Goal: Communication & Community: Answer question/provide support

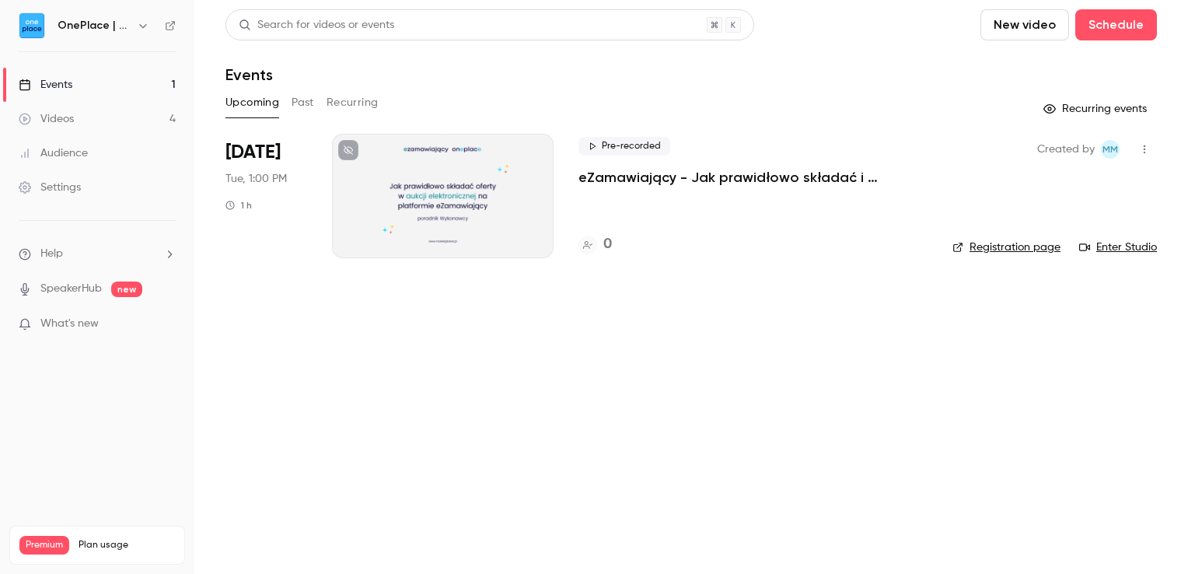
click at [61, 114] on div "Videos" at bounding box center [46, 119] width 55 height 16
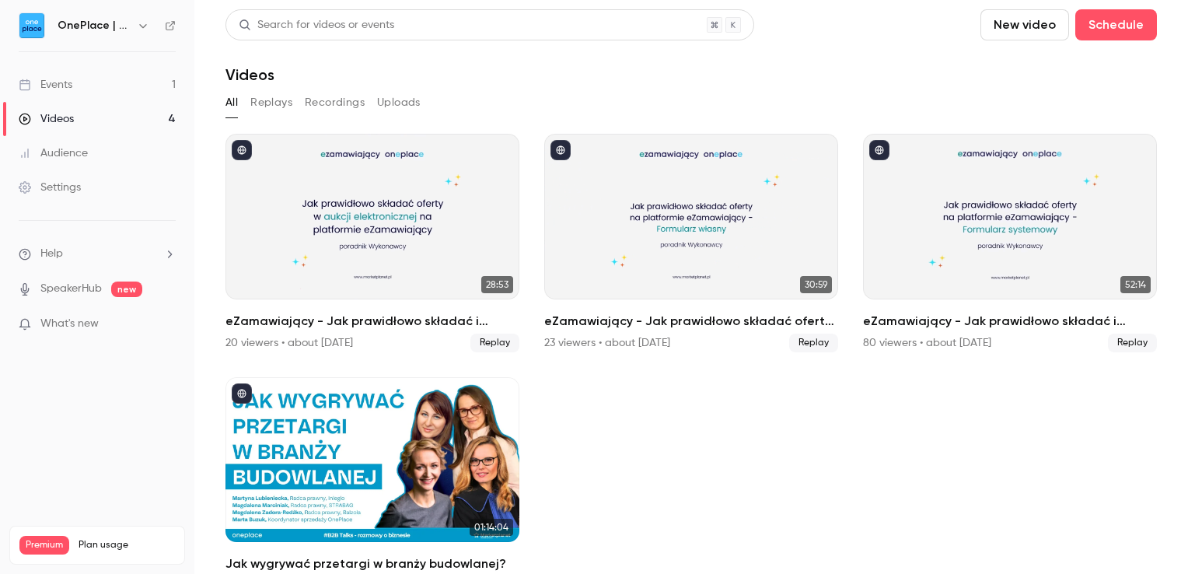
click at [140, 30] on icon "button" at bounding box center [143, 25] width 12 height 12
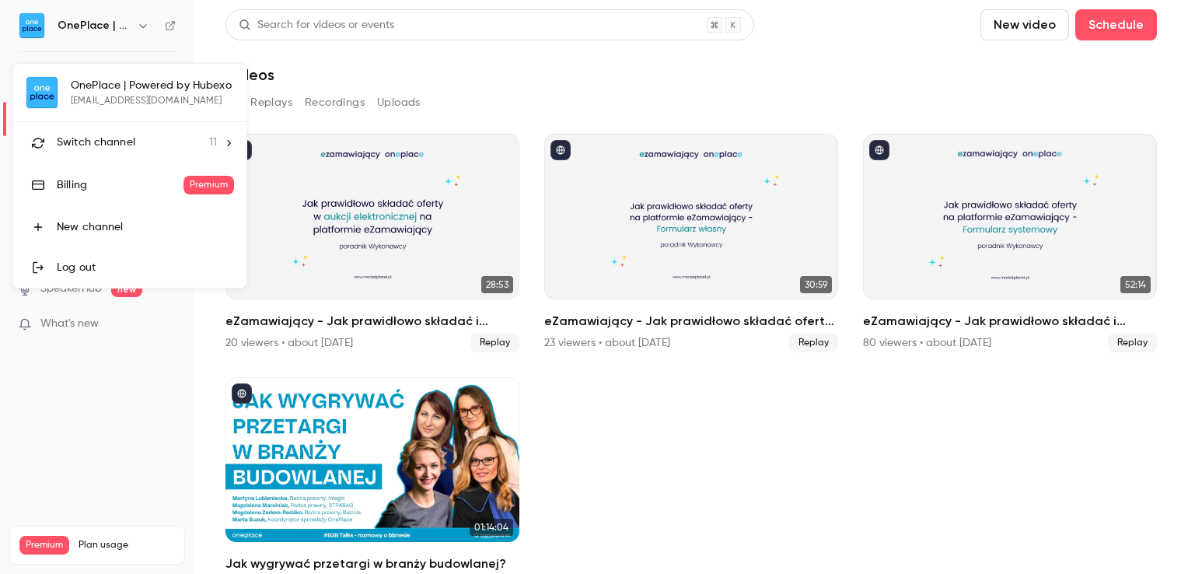
click at [118, 135] on span "Switch channel" at bounding box center [96, 143] width 79 height 16
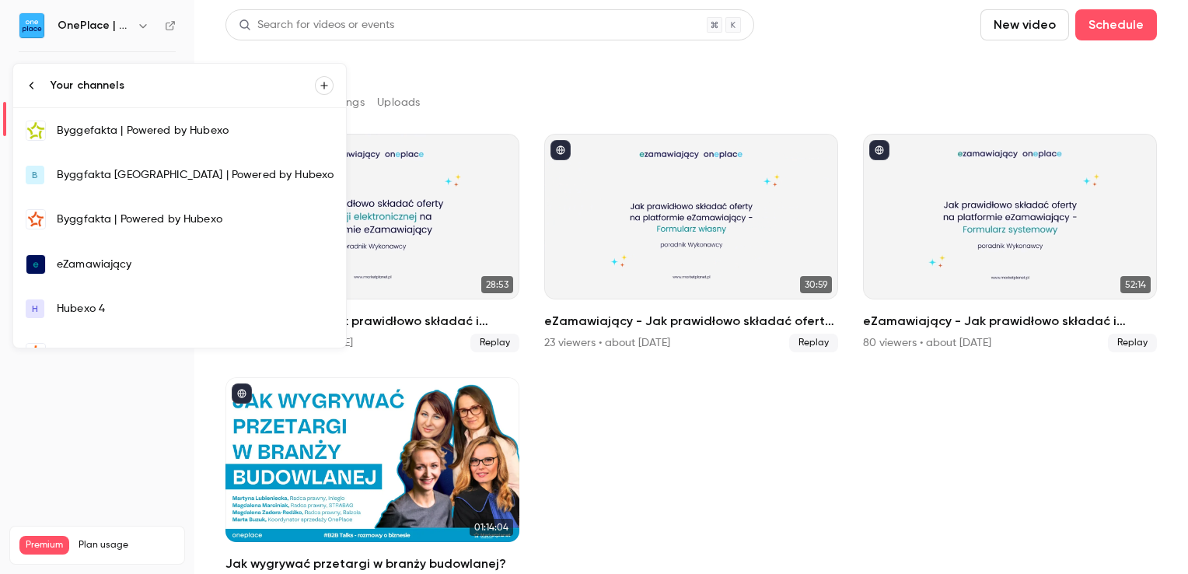
scroll to position [156, 0]
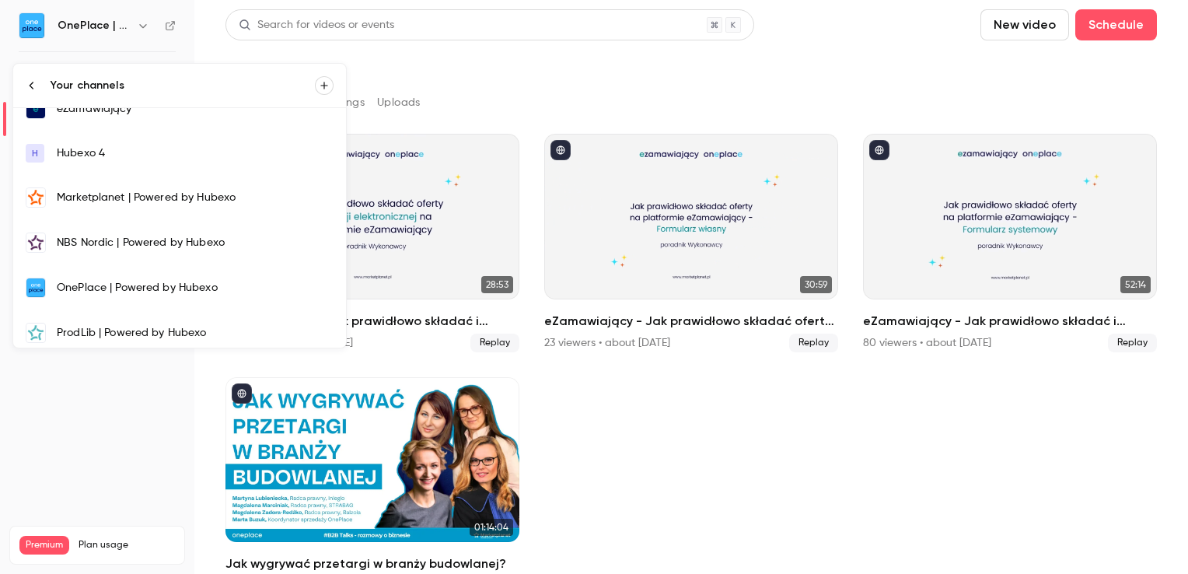
click at [85, 193] on div "Marketplanet | Powered by Hubexo" at bounding box center [195, 198] width 277 height 16
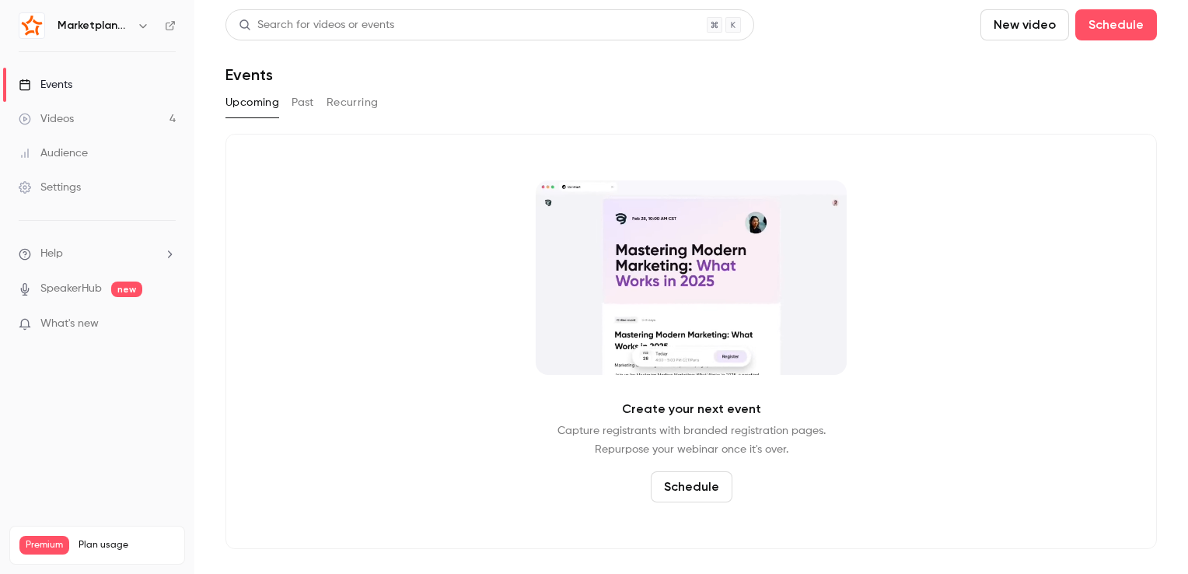
click at [146, 117] on link "Videos 4" at bounding box center [97, 119] width 194 height 34
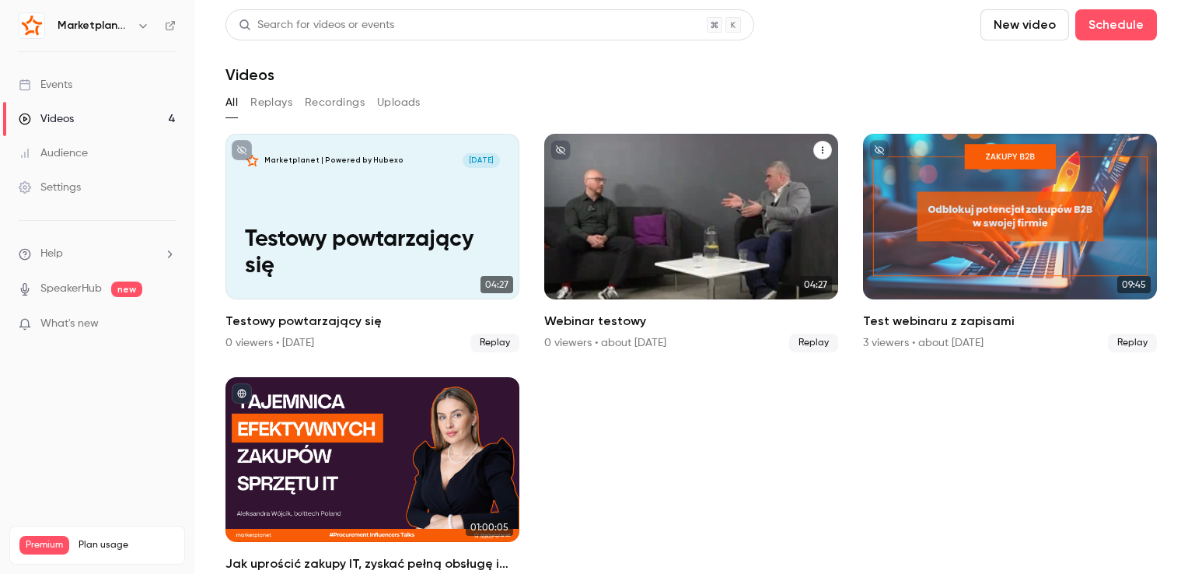
click at [822, 152] on icon "Webinar testowy" at bounding box center [823, 150] width 2 height 7
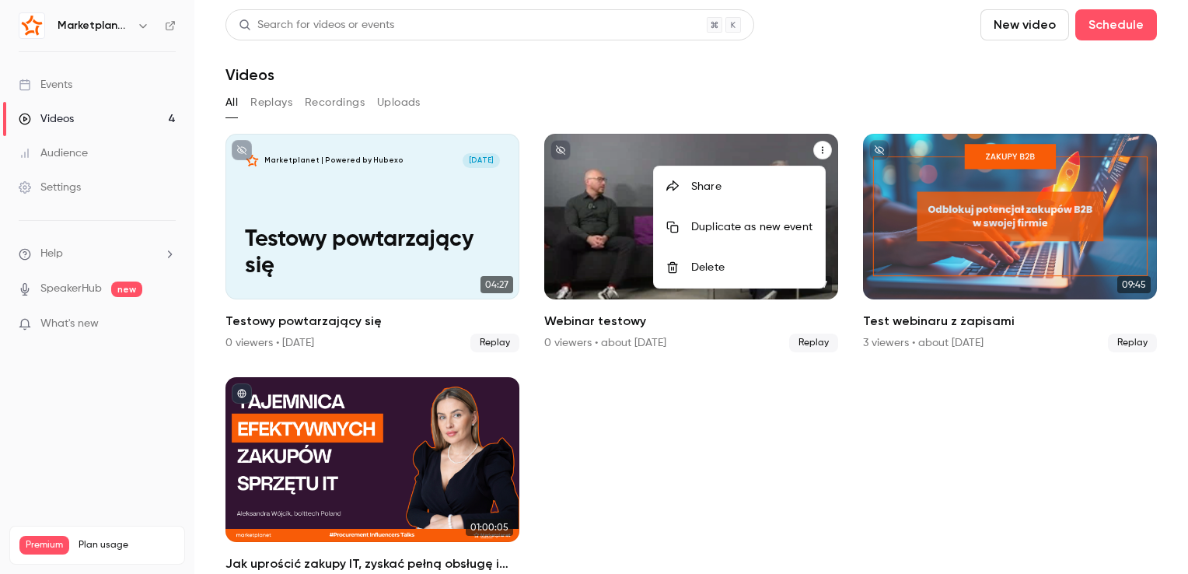
click at [698, 264] on div "Delete" at bounding box center [751, 268] width 121 height 16
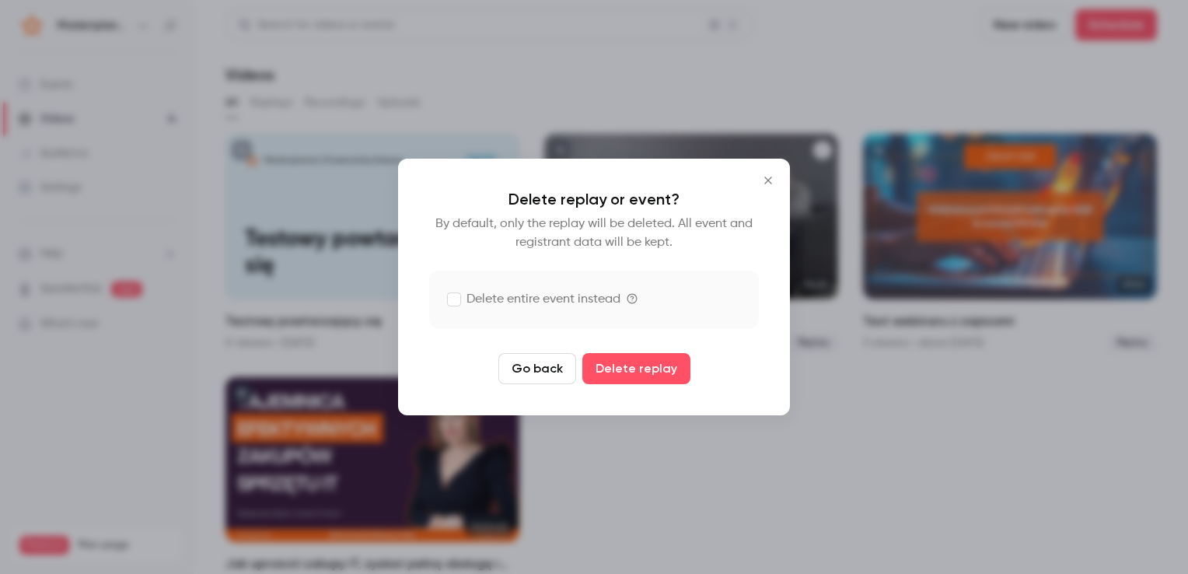
click at [537, 298] on label "Delete entire event instead" at bounding box center [534, 299] width 173 height 19
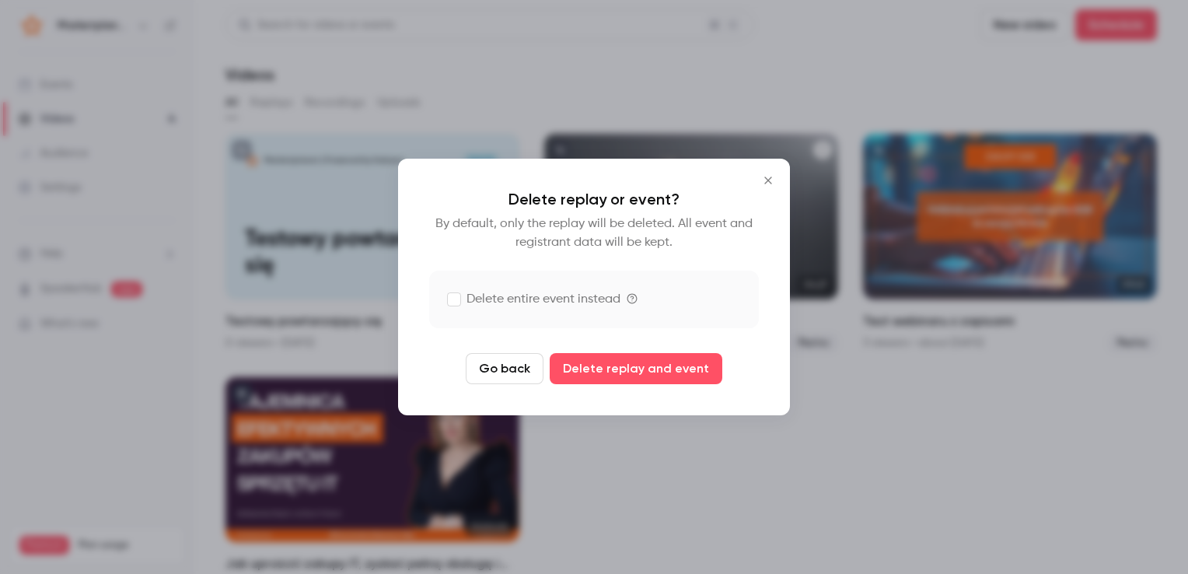
click at [771, 181] on icon "Close" at bounding box center [768, 180] width 19 height 12
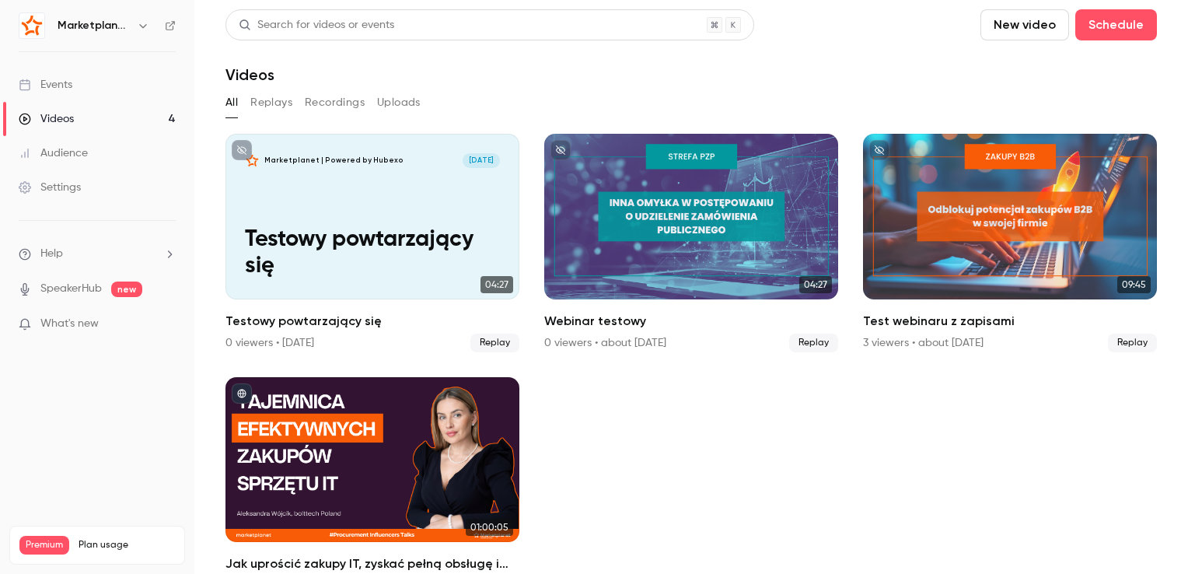
click at [129, 89] on link "Events" at bounding box center [97, 85] width 194 height 34
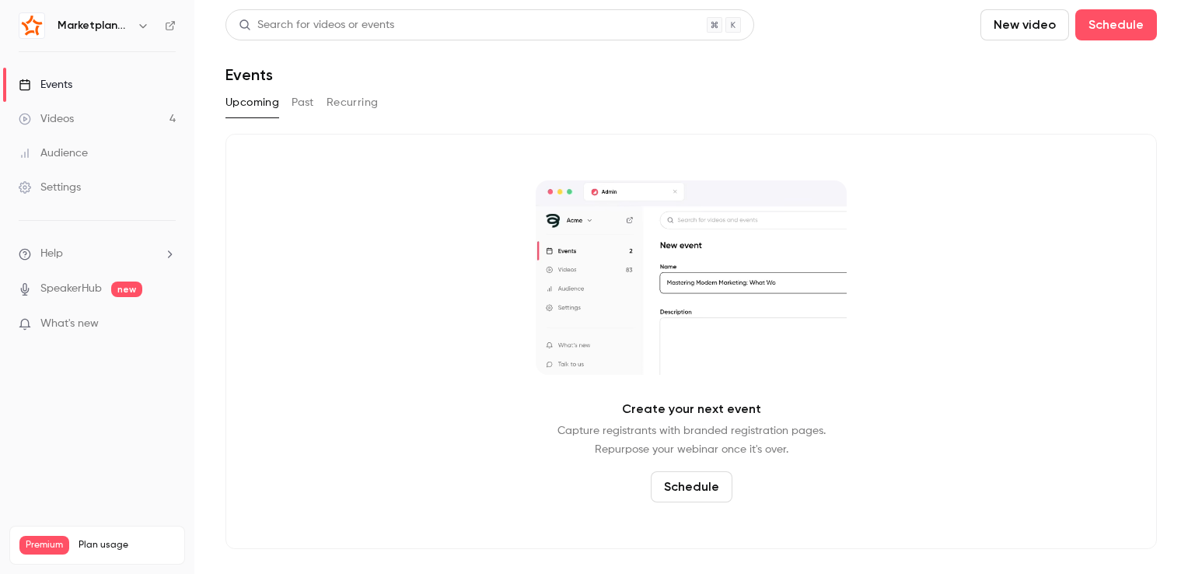
click at [302, 100] on button "Past" at bounding box center [303, 102] width 23 height 25
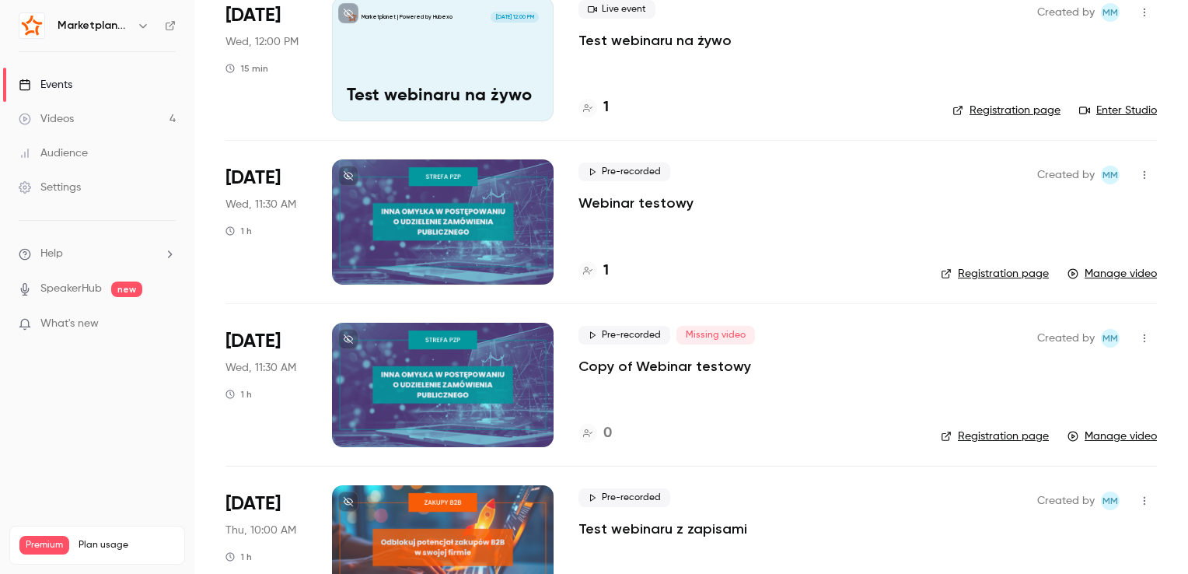
scroll to position [200, 0]
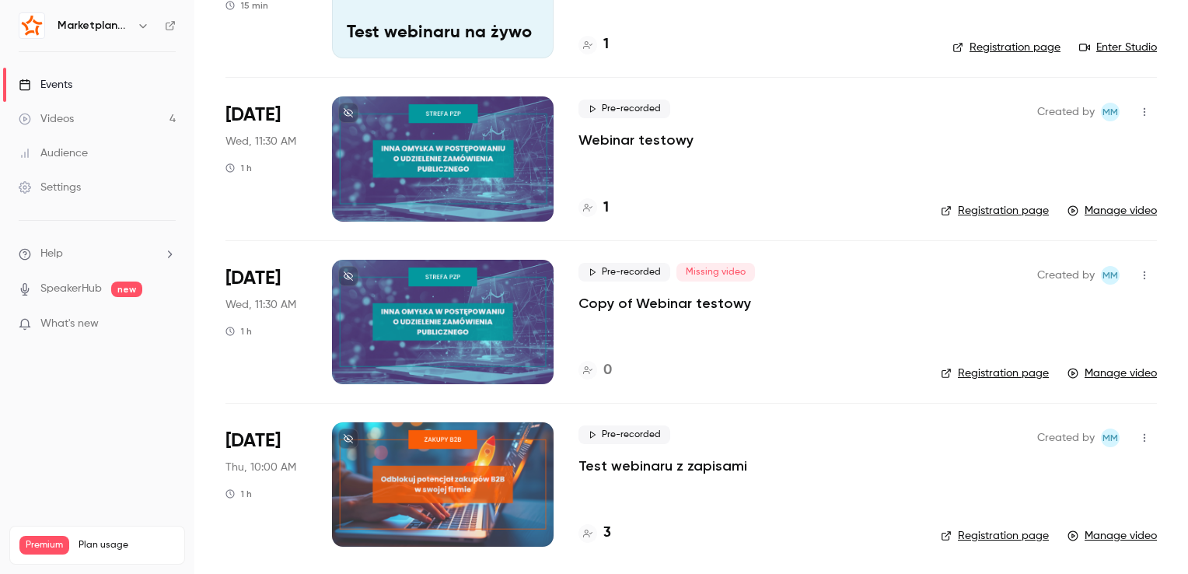
click at [1138, 108] on icon "button" at bounding box center [1144, 112] width 12 height 11
click at [1026, 232] on div "Delete" at bounding box center [1073, 233] width 118 height 16
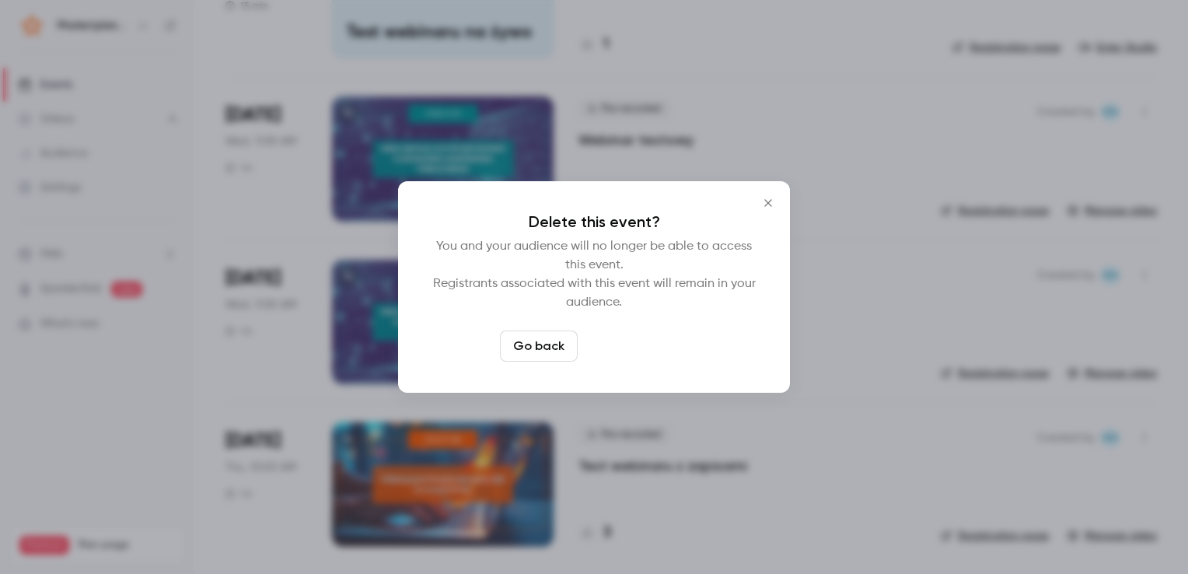
click at [634, 350] on button "Delete event" at bounding box center [636, 345] width 104 height 31
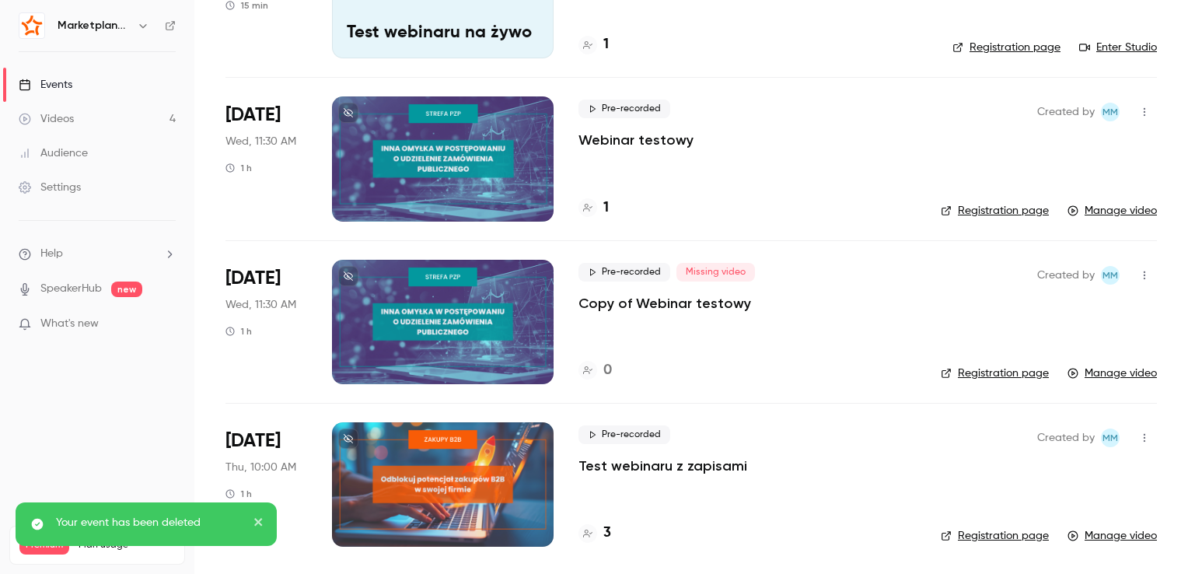
scroll to position [37, 0]
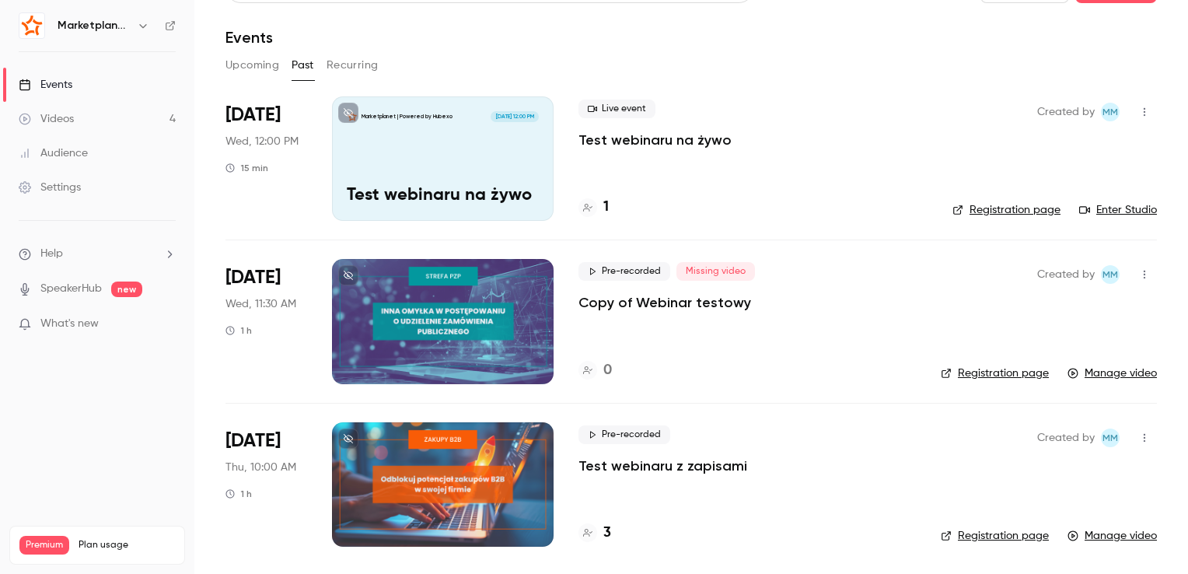
click at [1144, 277] on icon "button" at bounding box center [1145, 275] width 2 height 9
click at [1030, 393] on div "Delete" at bounding box center [1073, 395] width 118 height 16
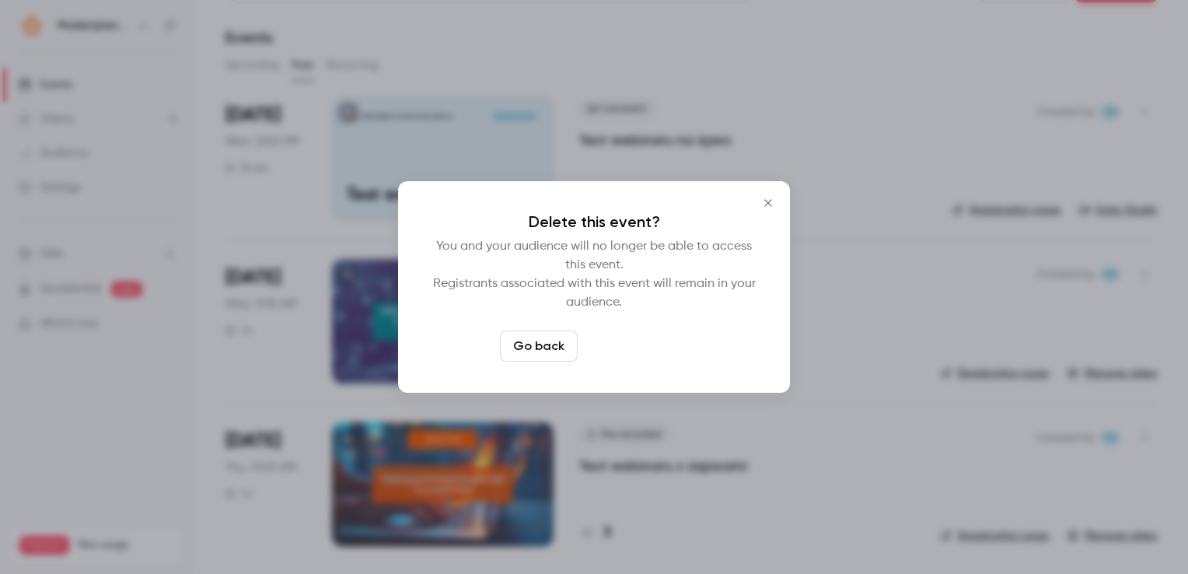
click at [650, 341] on button "Delete event" at bounding box center [636, 345] width 104 height 31
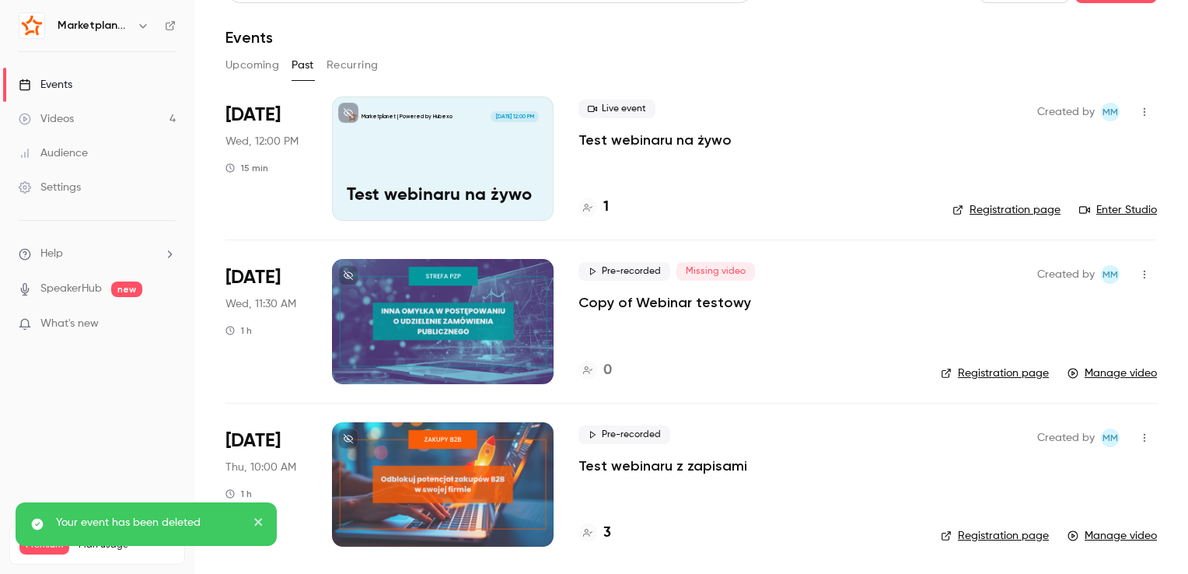
scroll to position [0, 0]
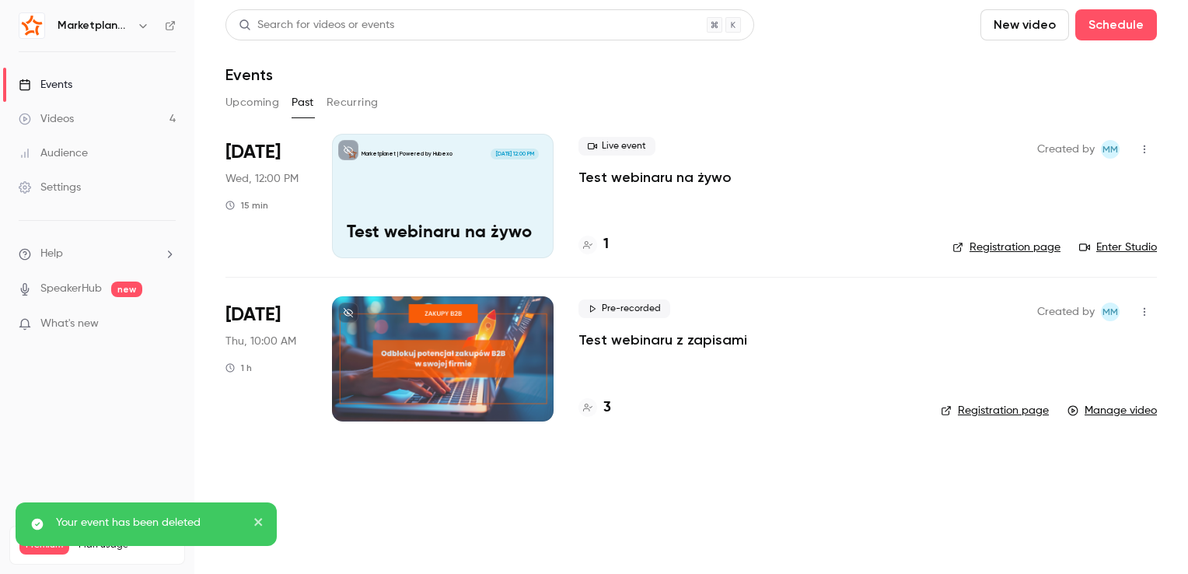
click at [1142, 153] on icon "button" at bounding box center [1144, 149] width 12 height 11
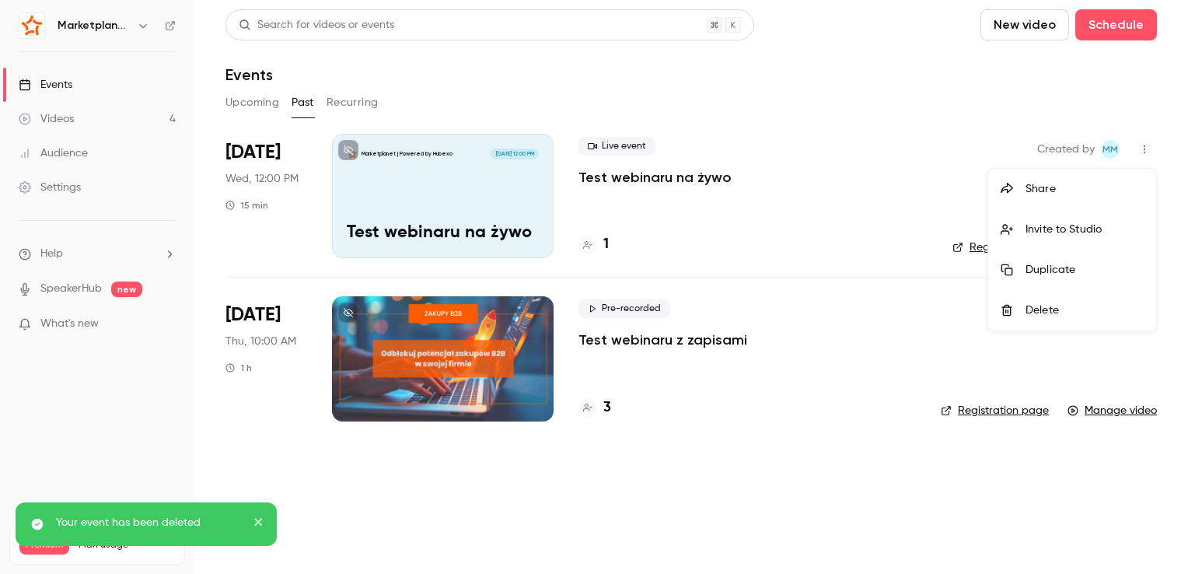
click at [1026, 309] on div "Delete" at bounding box center [1085, 310] width 118 height 16
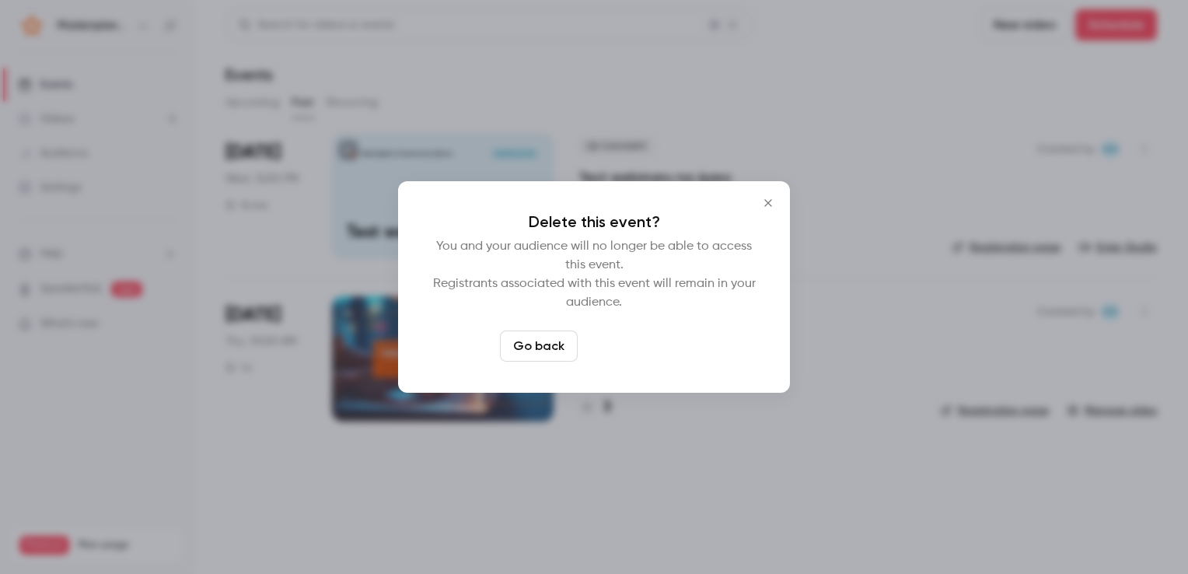
click at [630, 350] on button "Delete event" at bounding box center [636, 345] width 104 height 31
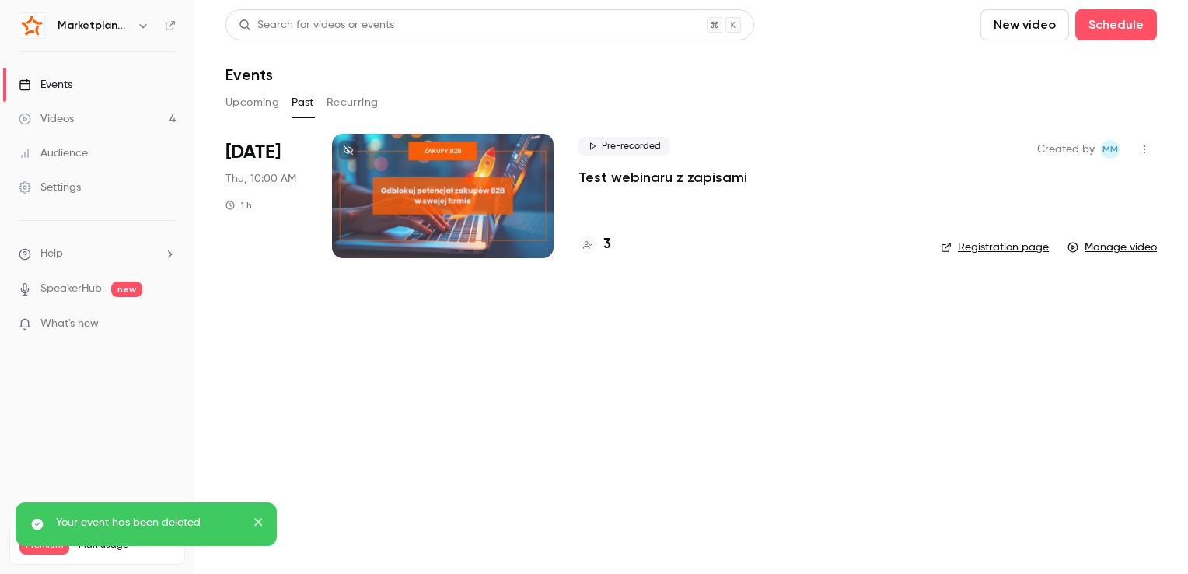
click at [96, 111] on link "Videos 4" at bounding box center [97, 119] width 194 height 34
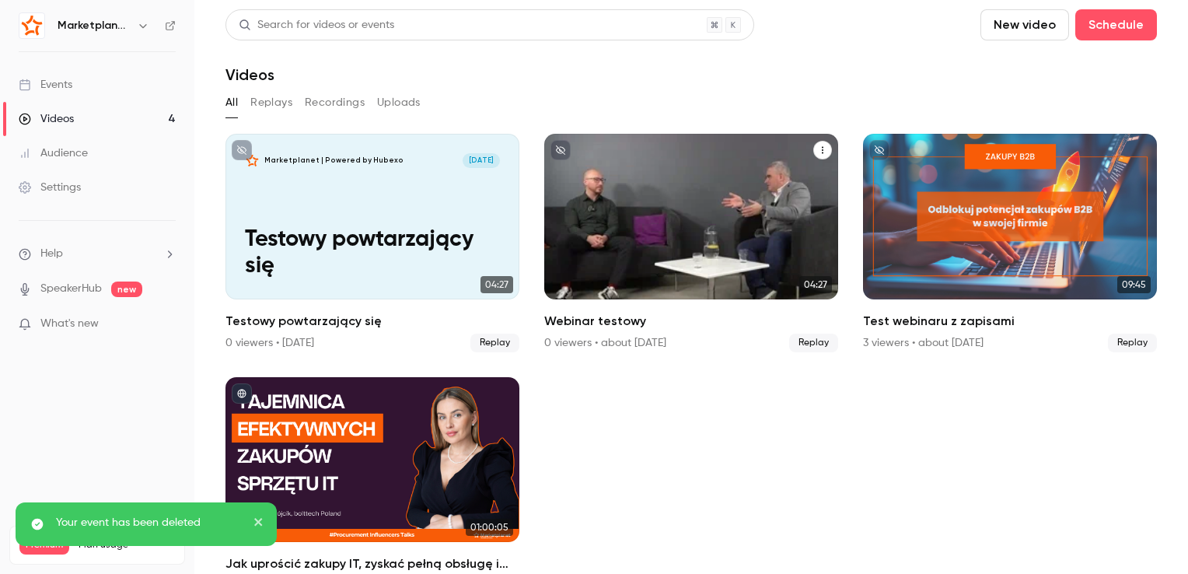
click at [818, 148] on icon "Webinar testowy" at bounding box center [822, 149] width 9 height 9
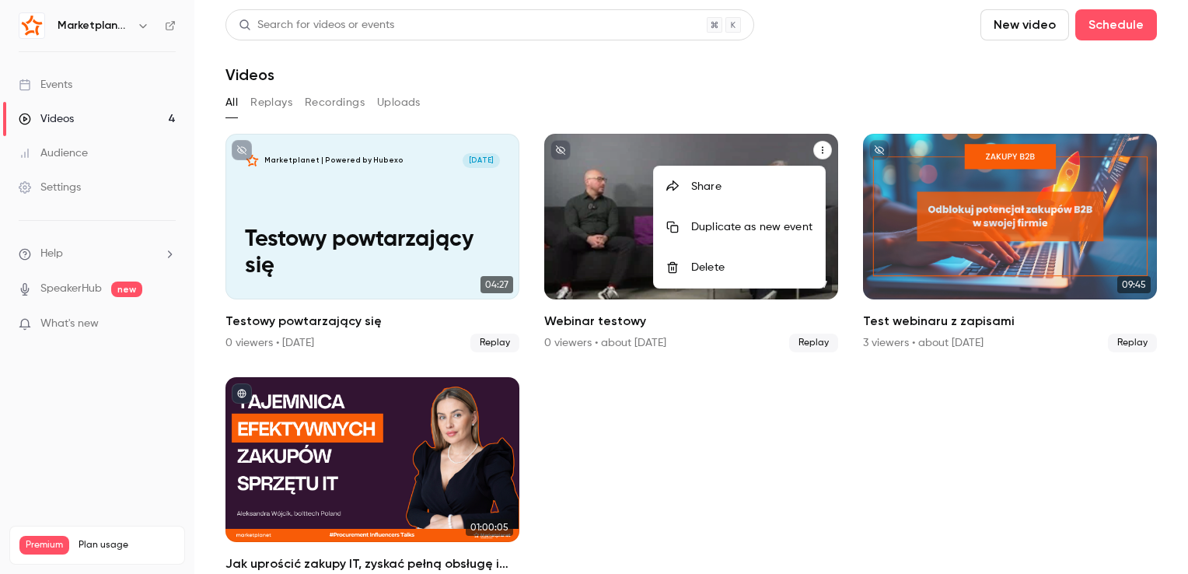
click at [697, 271] on div "Delete" at bounding box center [751, 268] width 121 height 16
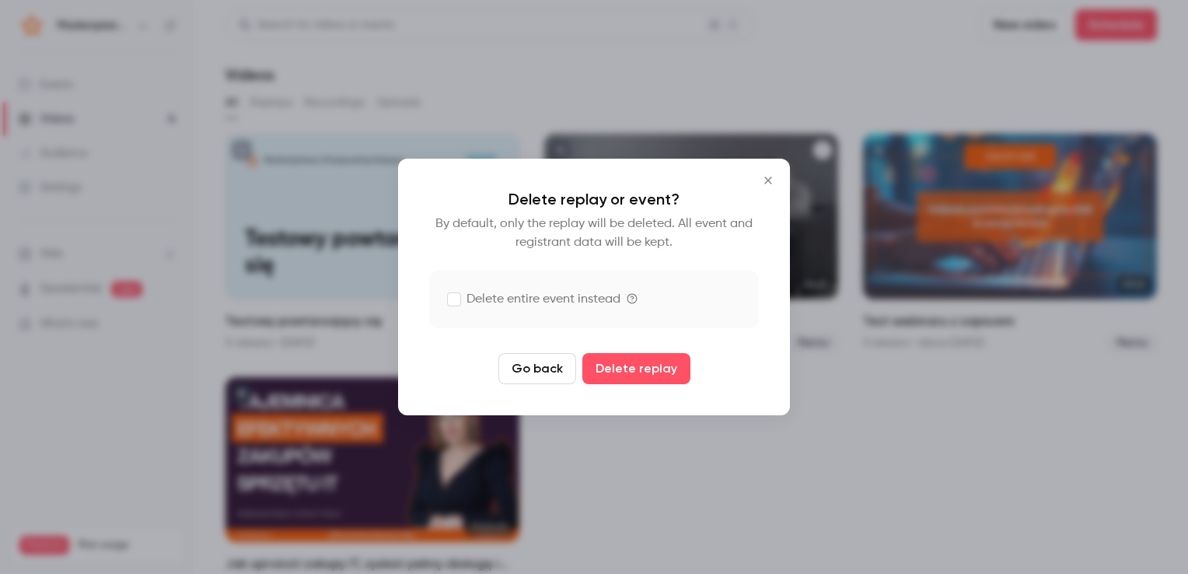
click at [544, 301] on label "Delete entire event instead" at bounding box center [534, 299] width 173 height 19
click at [610, 366] on button "Delete replay and event" at bounding box center [636, 368] width 173 height 31
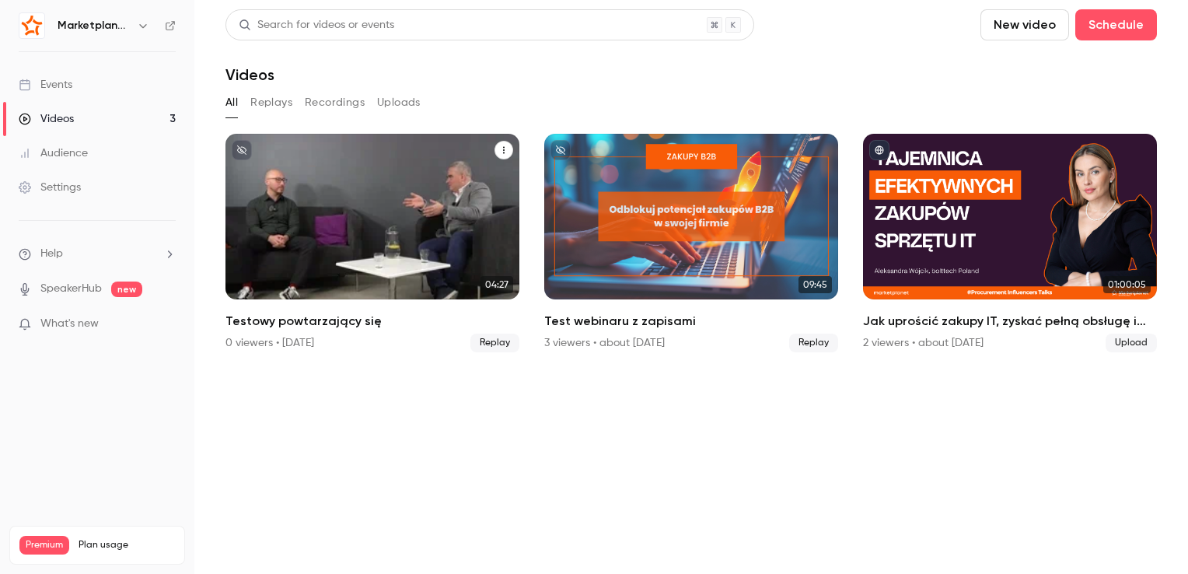
click at [498, 148] on button "Testowy powtarzający się" at bounding box center [504, 150] width 19 height 19
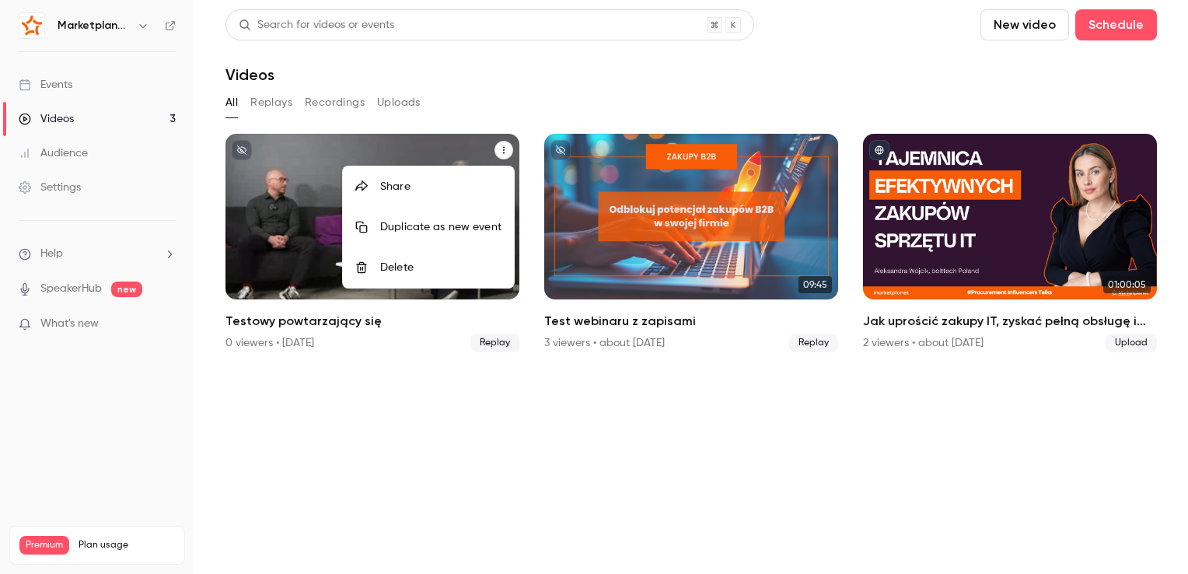
click at [393, 258] on li "Delete" at bounding box center [428, 267] width 171 height 40
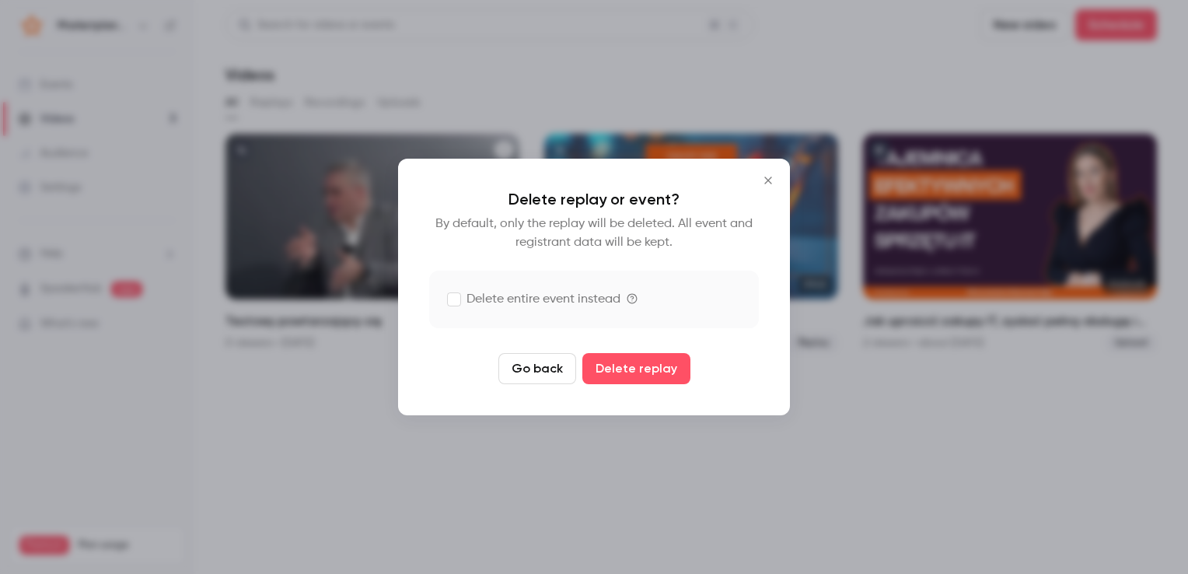
click at [532, 299] on label "Delete entire event instead" at bounding box center [534, 299] width 173 height 19
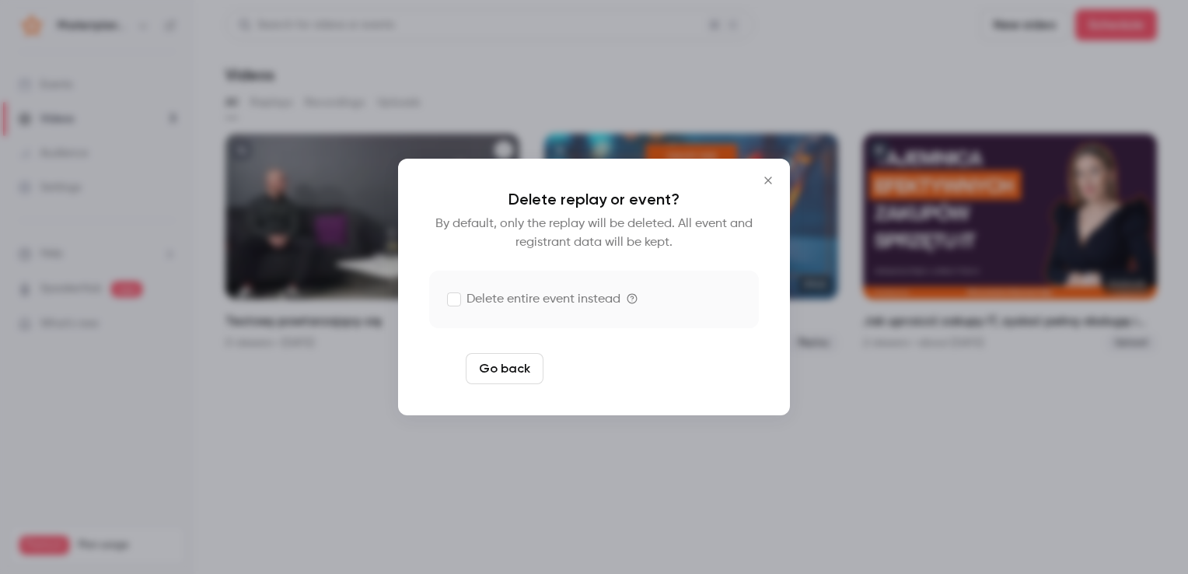
click at [603, 370] on button "Delete replay and event" at bounding box center [636, 368] width 173 height 31
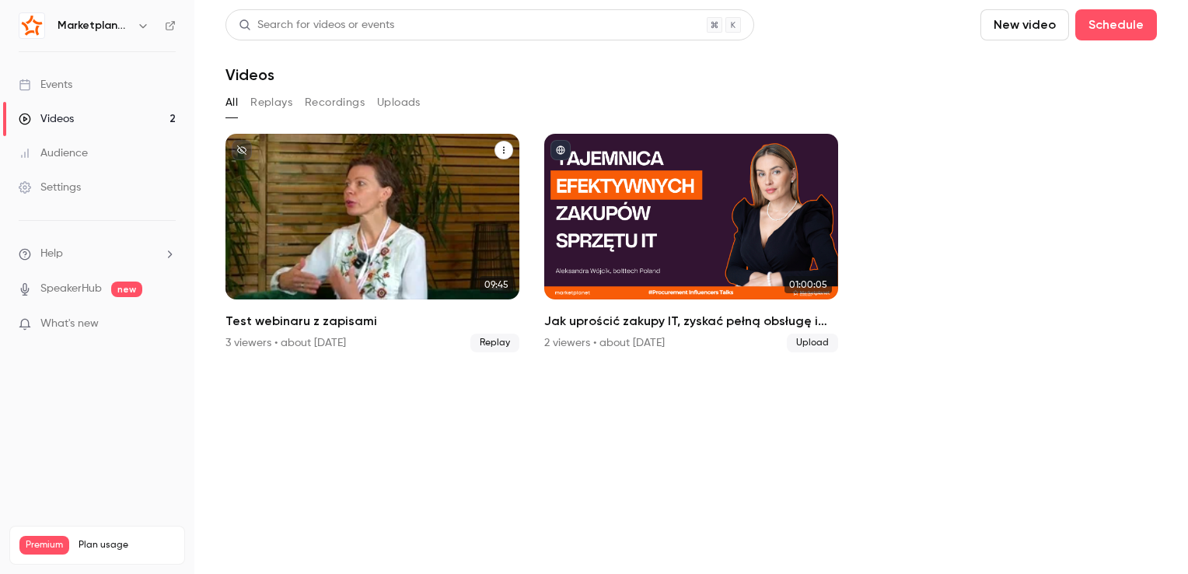
click at [498, 154] on button "Test webinaru z zapisami" at bounding box center [504, 150] width 19 height 19
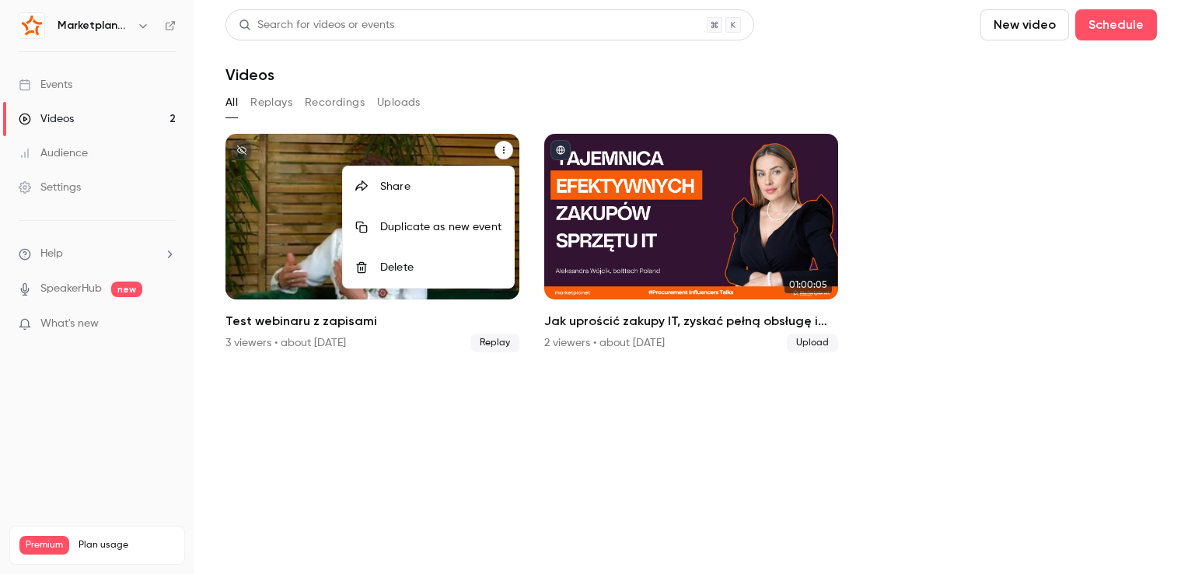
click at [383, 266] on div "Delete" at bounding box center [440, 268] width 121 height 16
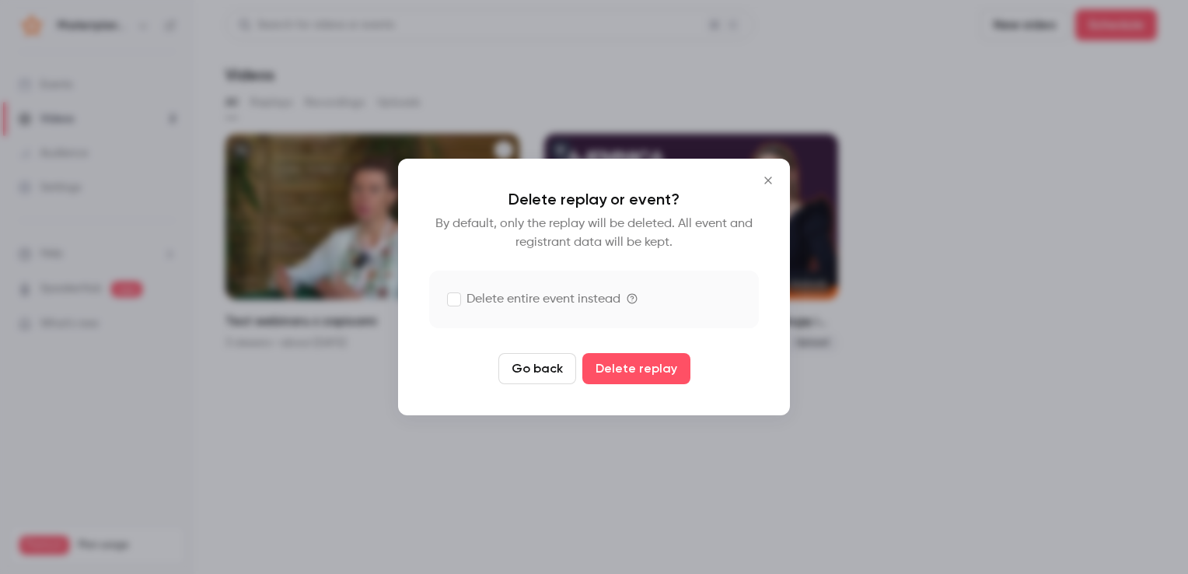
click at [488, 304] on label "Delete entire event instead" at bounding box center [534, 299] width 173 height 19
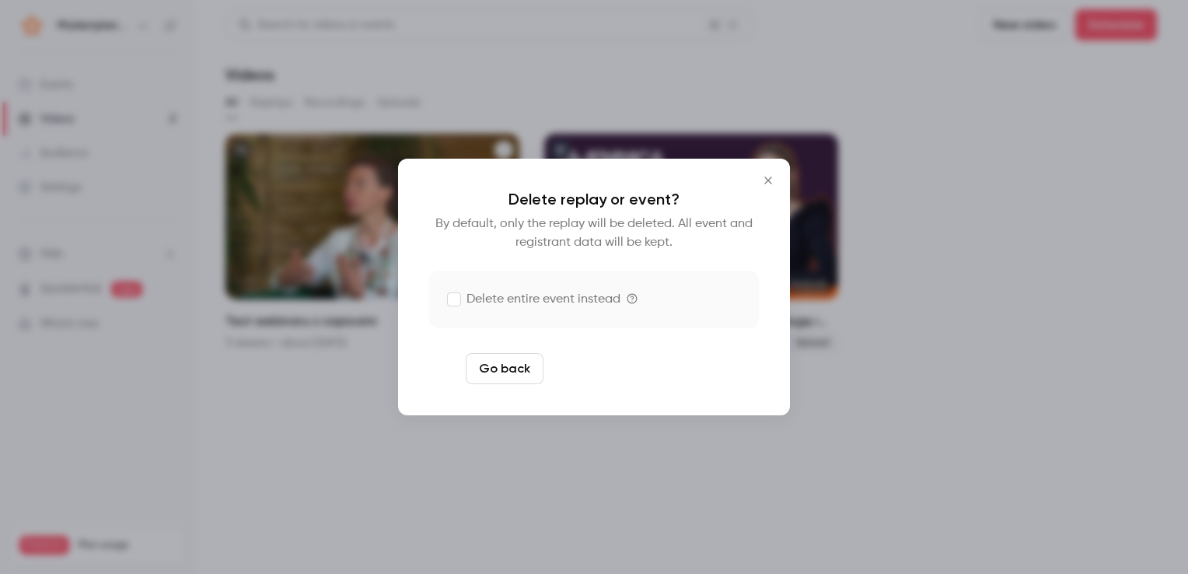
click at [594, 368] on button "Delete replay and event" at bounding box center [636, 368] width 173 height 31
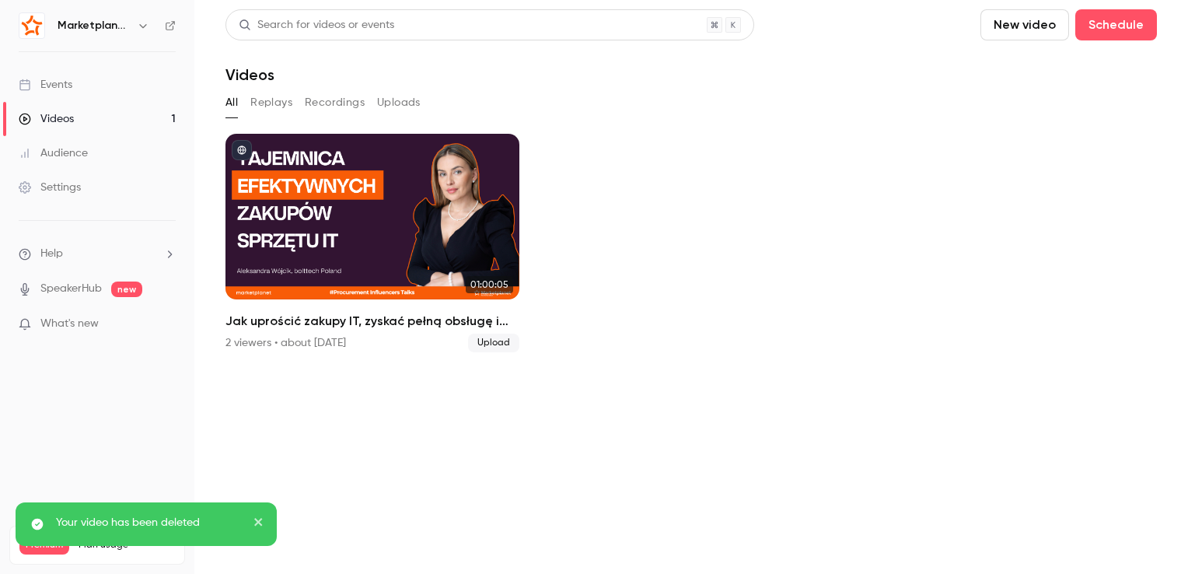
click at [75, 82] on link "Events" at bounding box center [97, 85] width 194 height 34
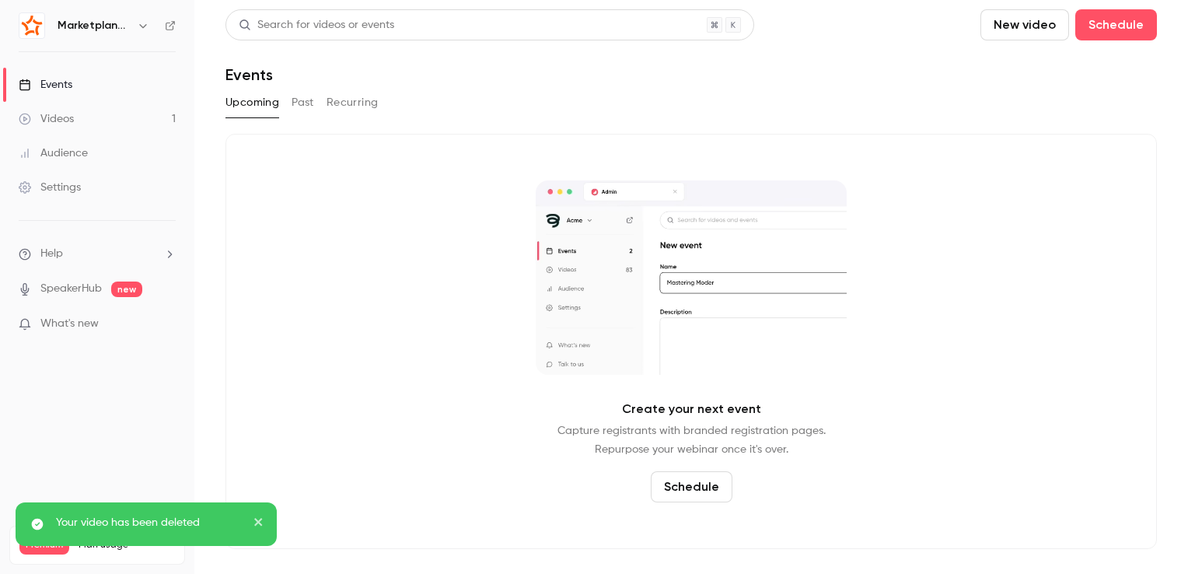
click at [304, 101] on button "Past" at bounding box center [303, 102] width 23 height 25
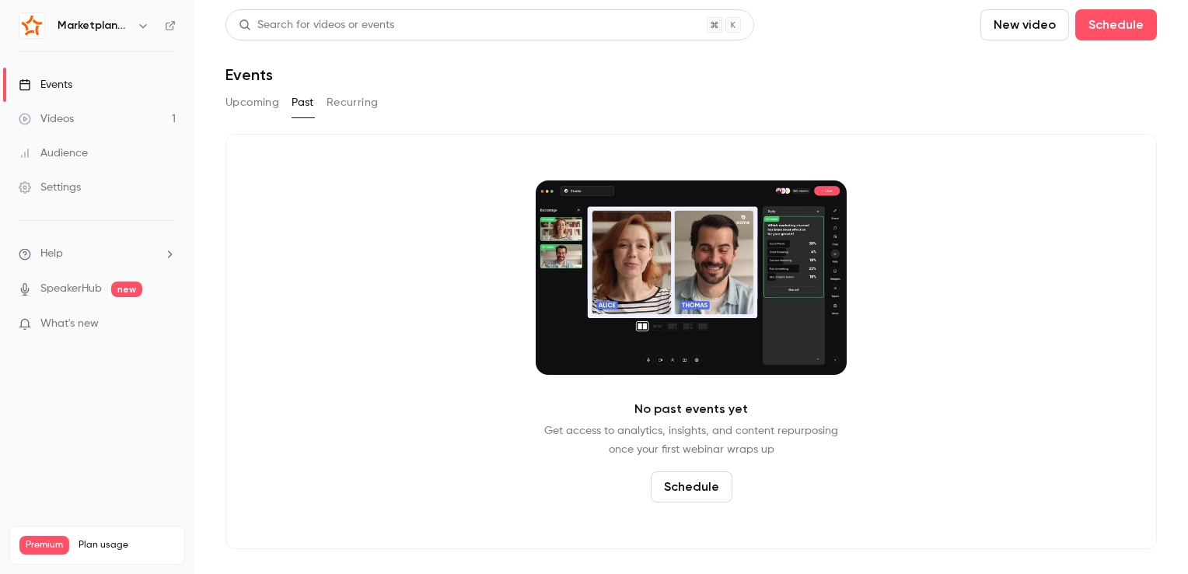
click at [138, 25] on icon "button" at bounding box center [143, 25] width 12 height 12
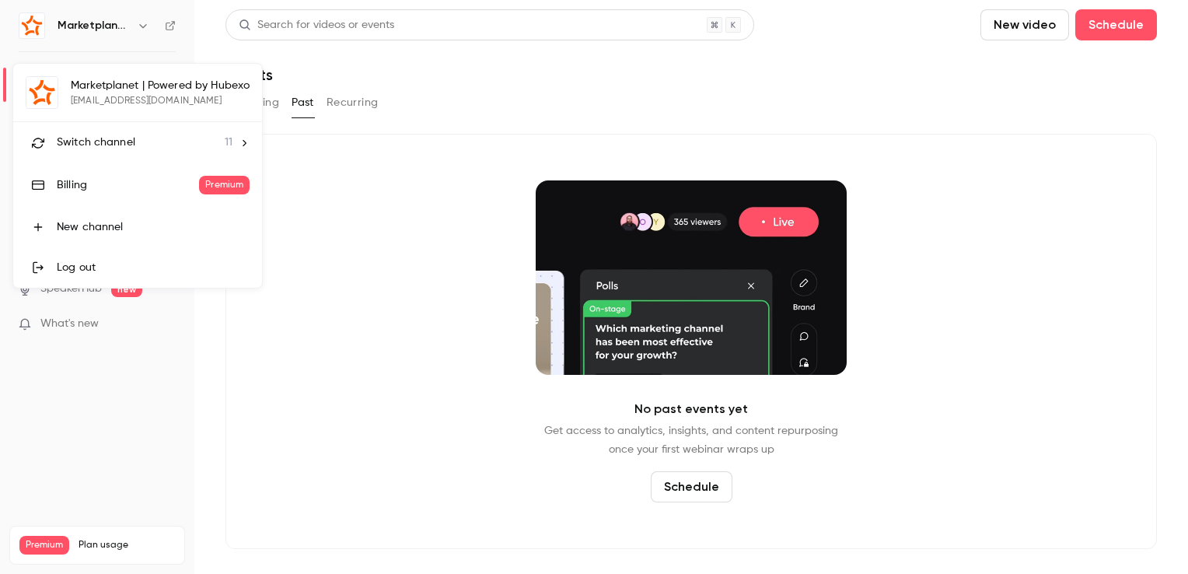
click at [118, 141] on span "Switch channel" at bounding box center [96, 143] width 79 height 16
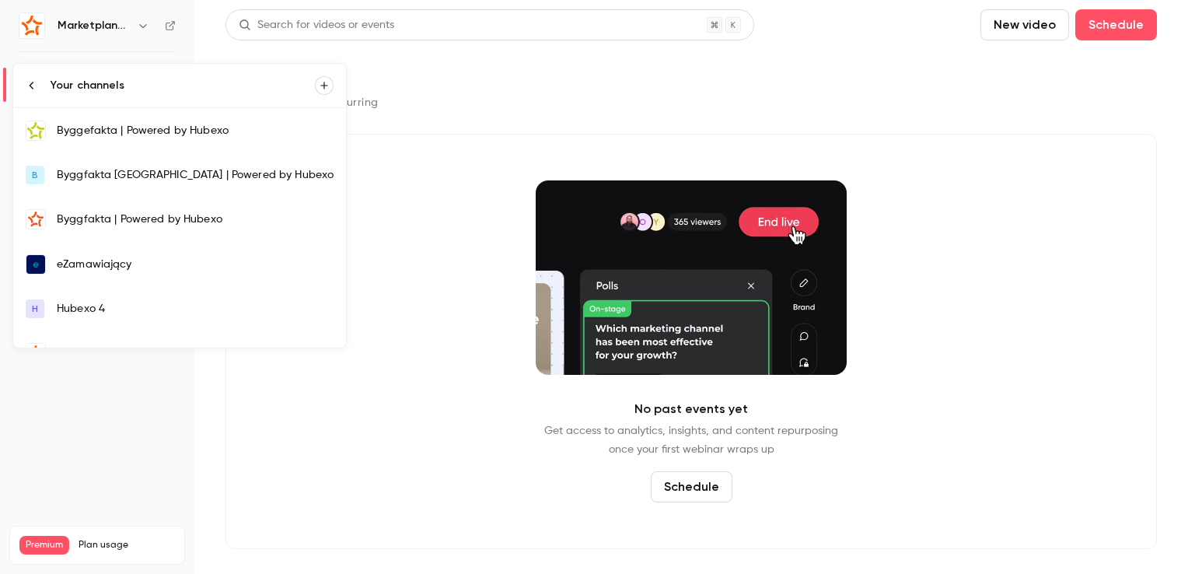
click at [90, 264] on div "eZamawiający" at bounding box center [195, 265] width 277 height 16
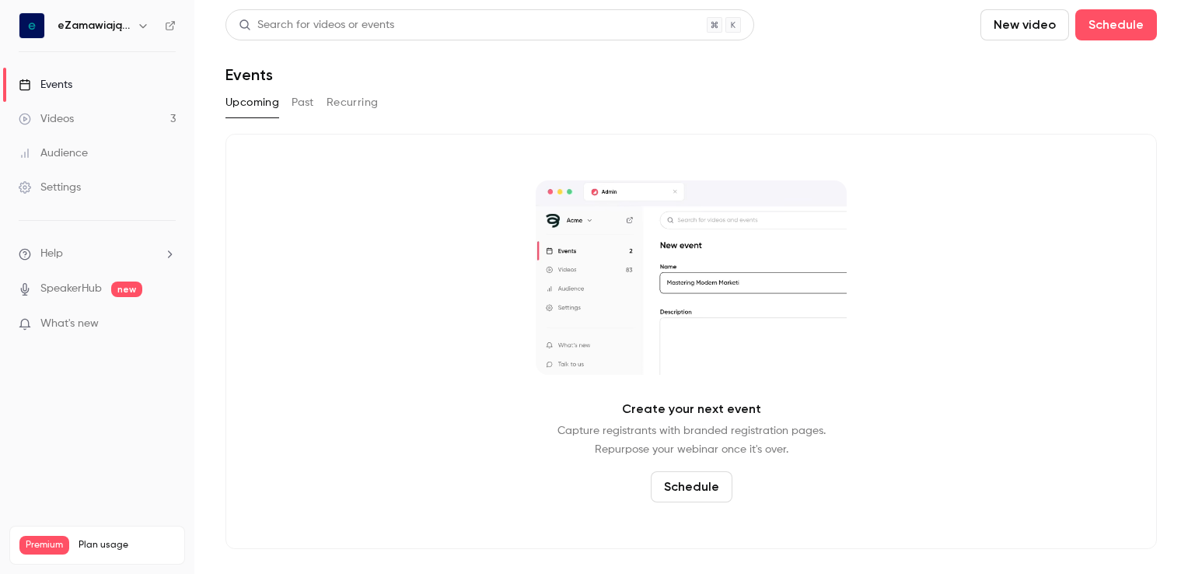
click at [128, 119] on link "Videos 3" at bounding box center [97, 119] width 194 height 34
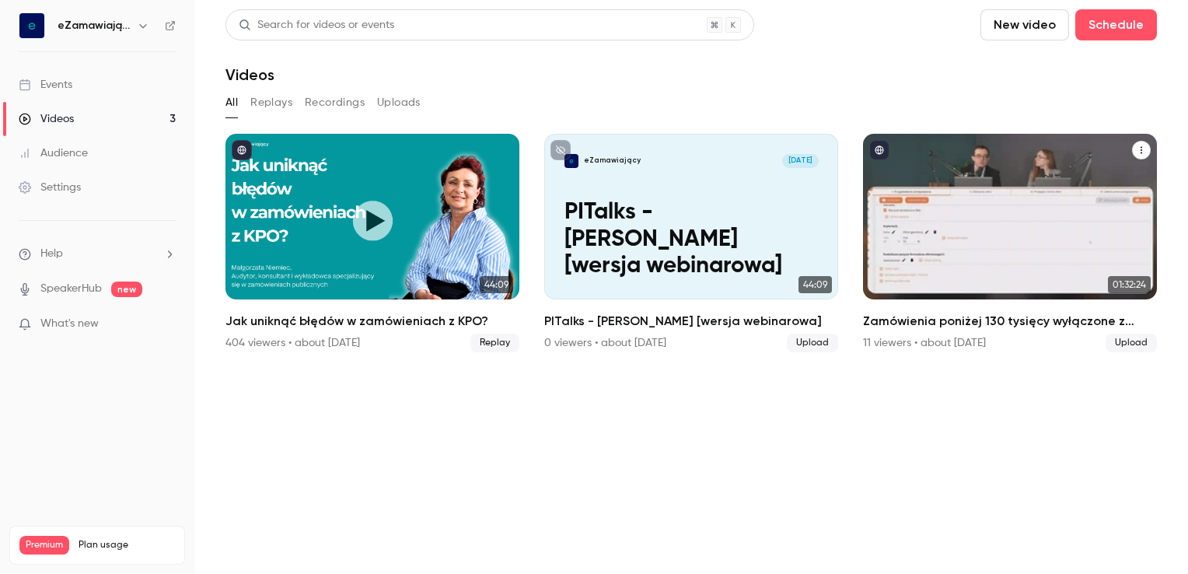
click at [925, 313] on h2 "Zamówienia poniżej 130 tysięcy wyłączone z ustawy PZP- krok po kroku" at bounding box center [1010, 321] width 294 height 19
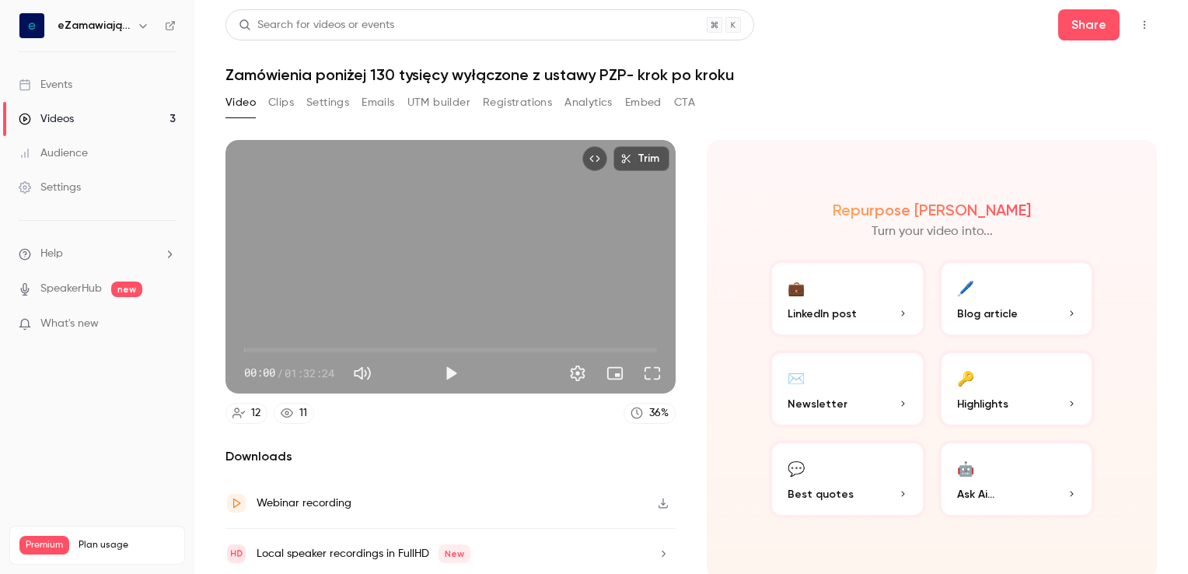
click at [501, 100] on button "Registrations" at bounding box center [517, 102] width 69 height 25
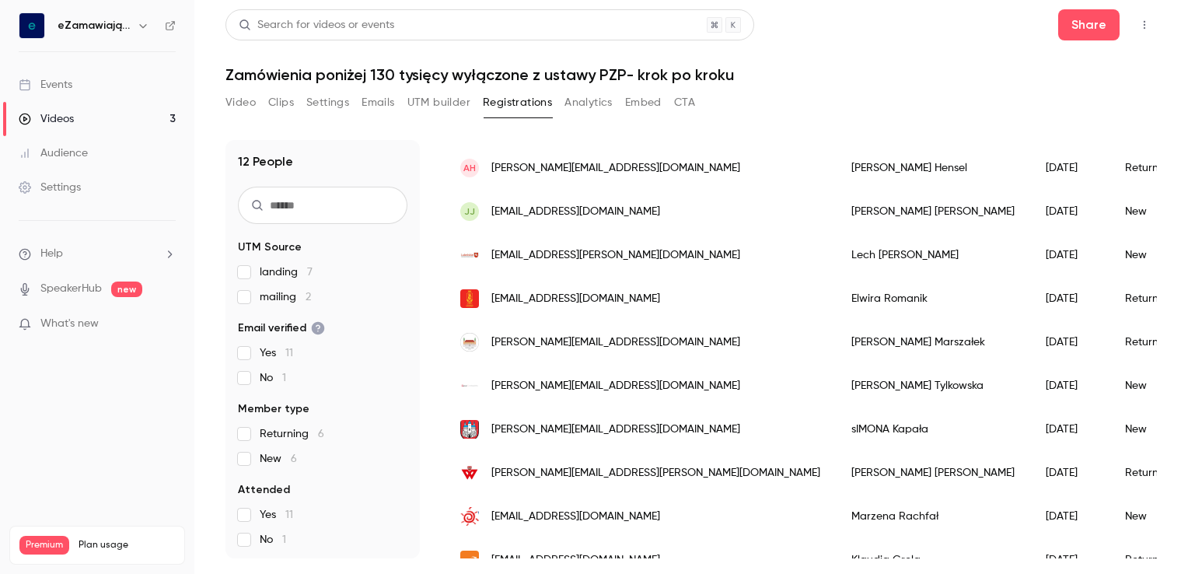
scroll to position [108, 0]
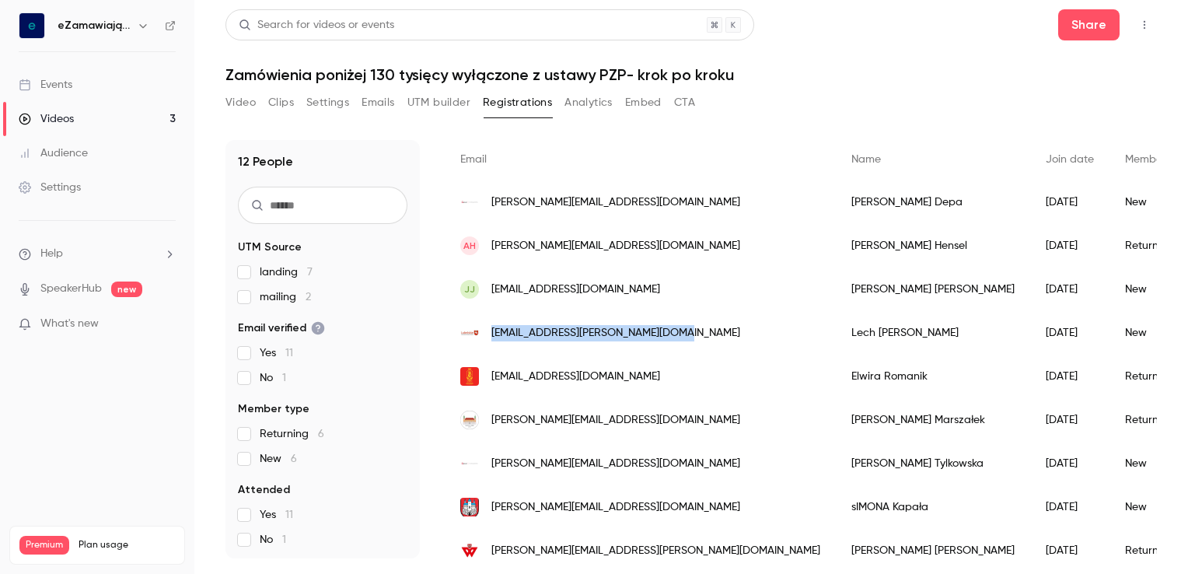
drag, startPoint x: 673, startPoint y: 334, endPoint x: 489, endPoint y: 332, distance: 183.5
click at [489, 332] on div "[EMAIL_ADDRESS][PERSON_NAME][DOMAIN_NAME]" at bounding box center [640, 333] width 391 height 44
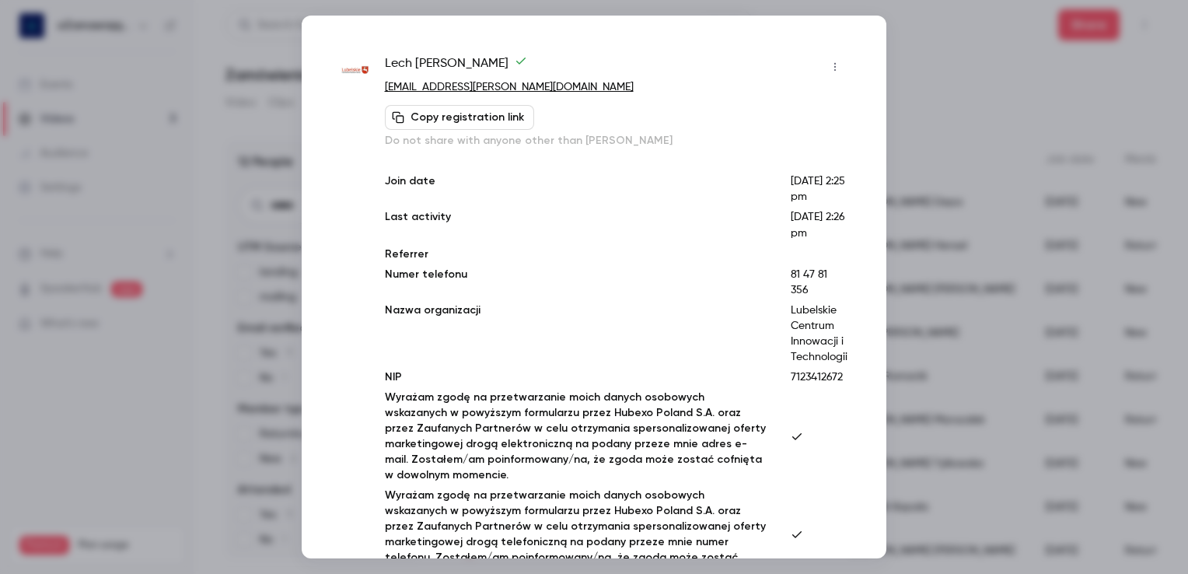
drag, startPoint x: 489, startPoint y: 332, endPoint x: 564, endPoint y: 90, distance: 253.1
click at [564, 90] on p "[EMAIL_ADDRESS][PERSON_NAME][DOMAIN_NAME]" at bounding box center [616, 87] width 463 height 16
click at [563, 90] on p "[EMAIL_ADDRESS][PERSON_NAME][DOMAIN_NAME]" at bounding box center [616, 87] width 463 height 16
copy div "[EMAIL_ADDRESS][PERSON_NAME][DOMAIN_NAME] Copy registration link"
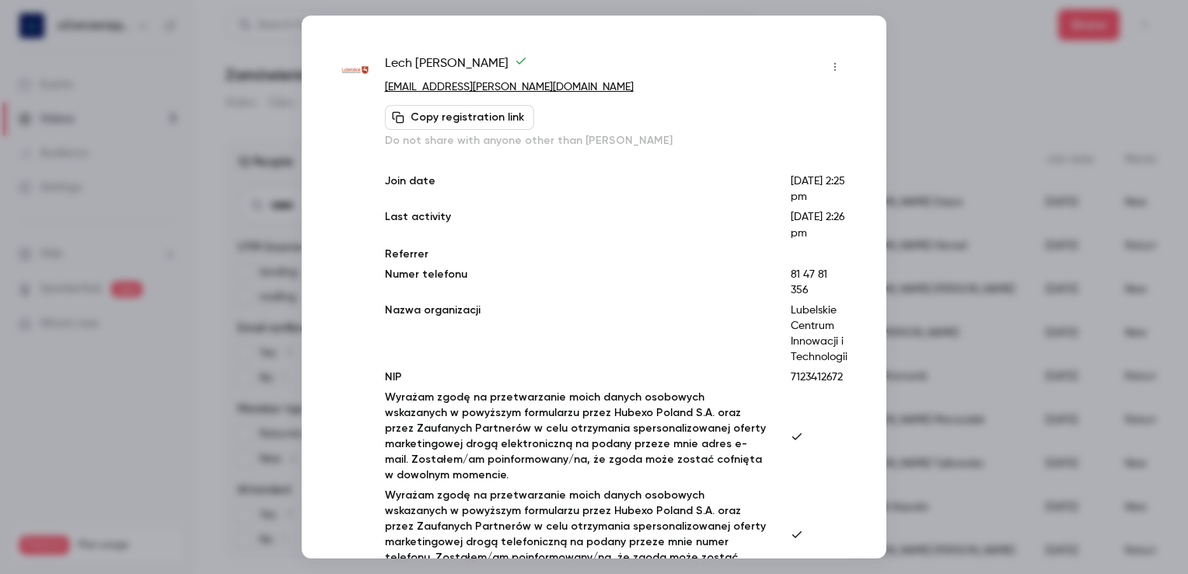
click at [947, 65] on div at bounding box center [594, 287] width 1188 height 574
